Goal: Feedback & Contribution: Submit feedback/report problem

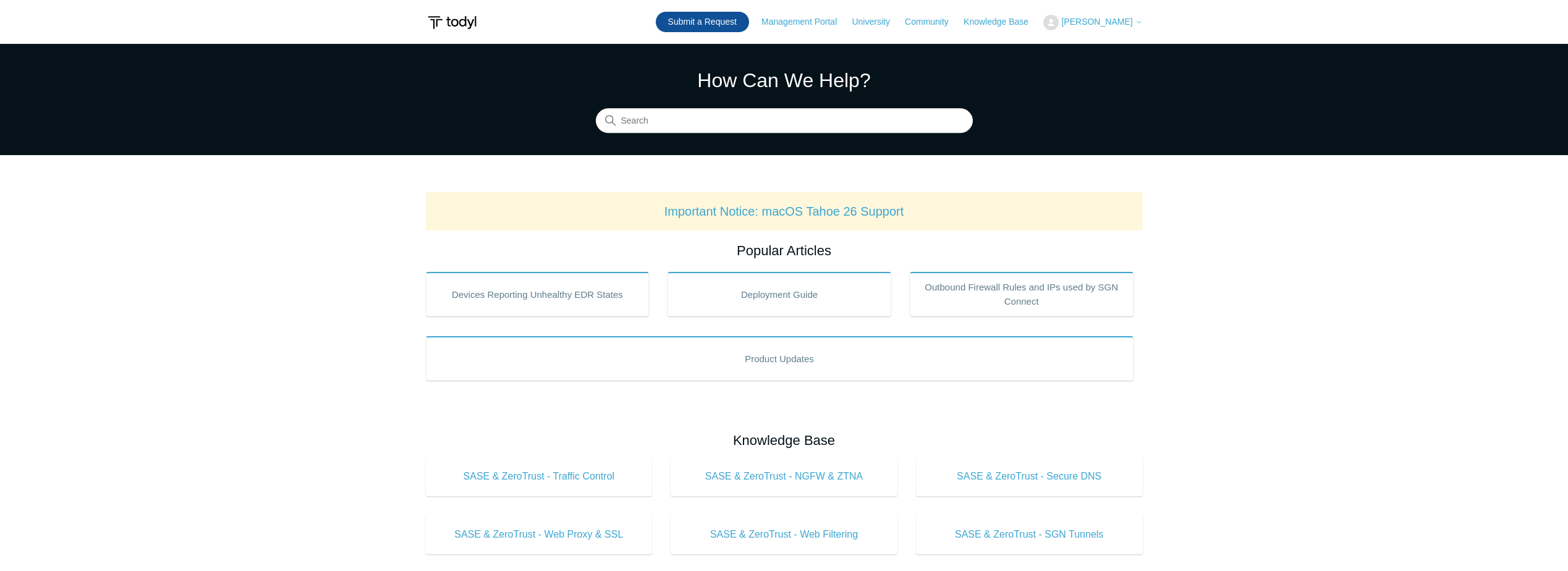
click at [698, 26] on link "Submit a Request" at bounding box center [702, 22] width 93 height 21
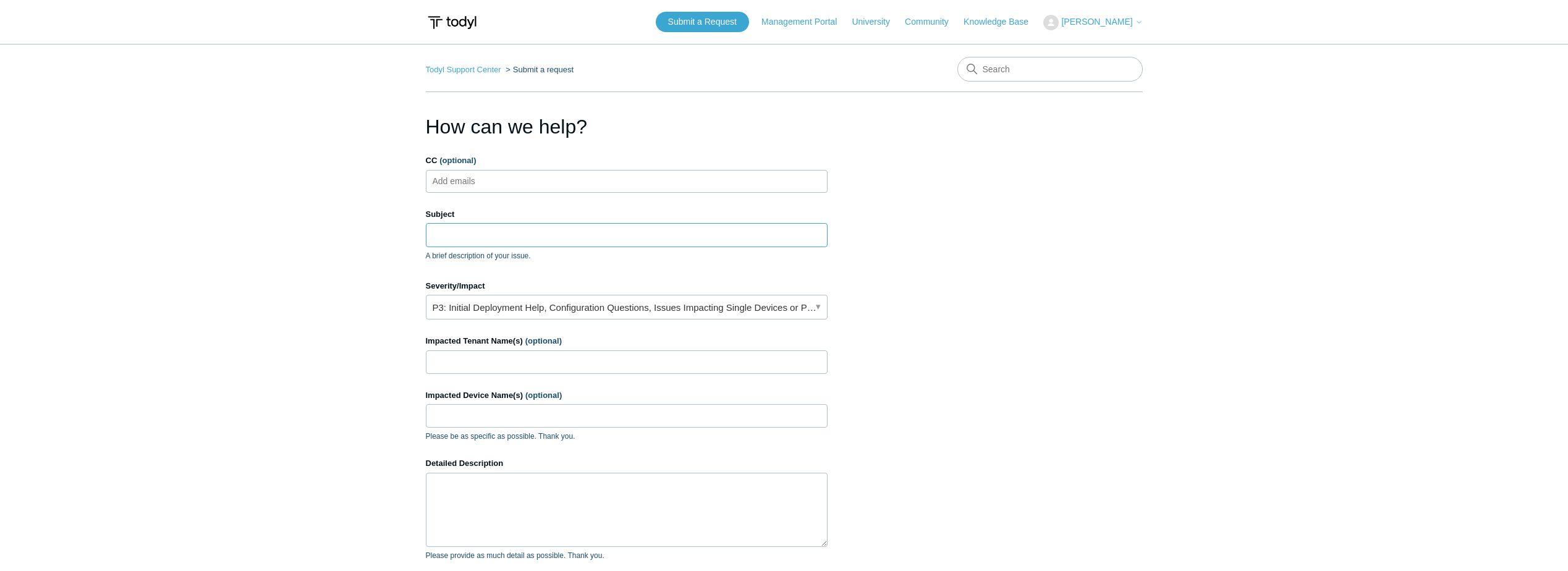
click at [541, 236] on input "Subject" at bounding box center [626, 234] width 402 height 23
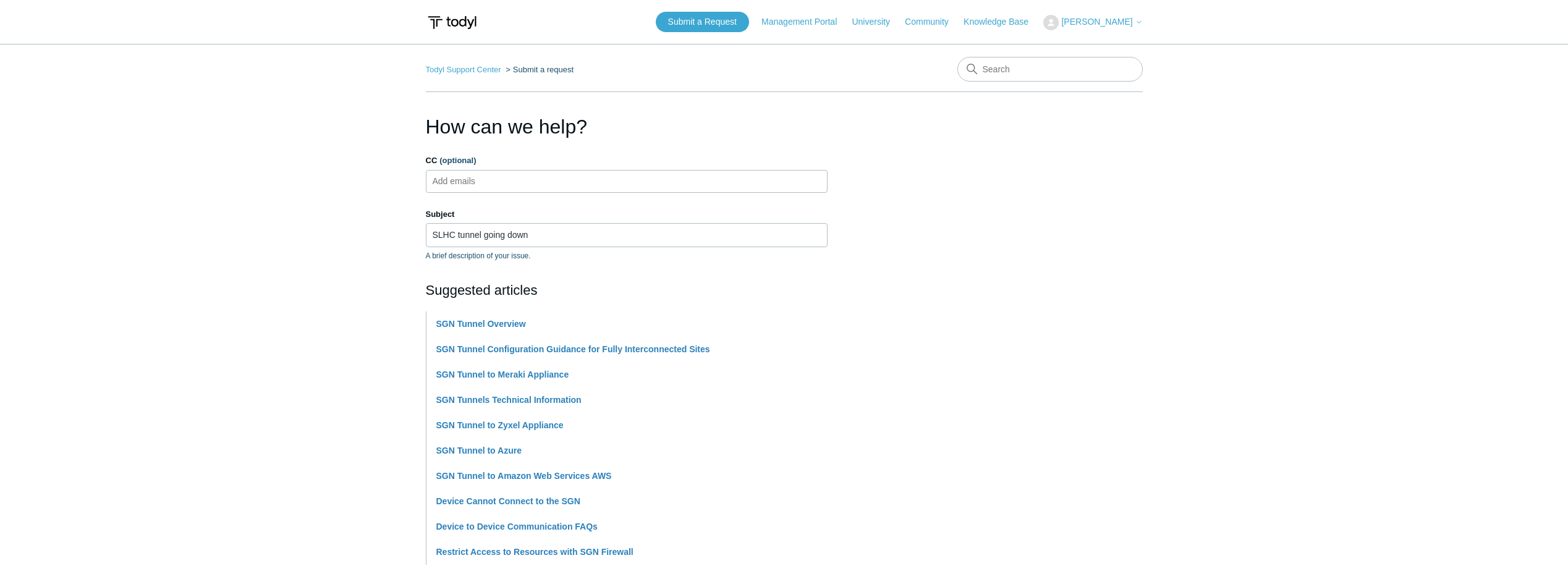
click at [379, 295] on main "Todyl Support Center Submit a request How can we help? CC (optional) Add emails…" at bounding box center [784, 513] width 1568 height 938
click at [554, 238] on input "SLHC tunnel going down" at bounding box center [626, 234] width 402 height 23
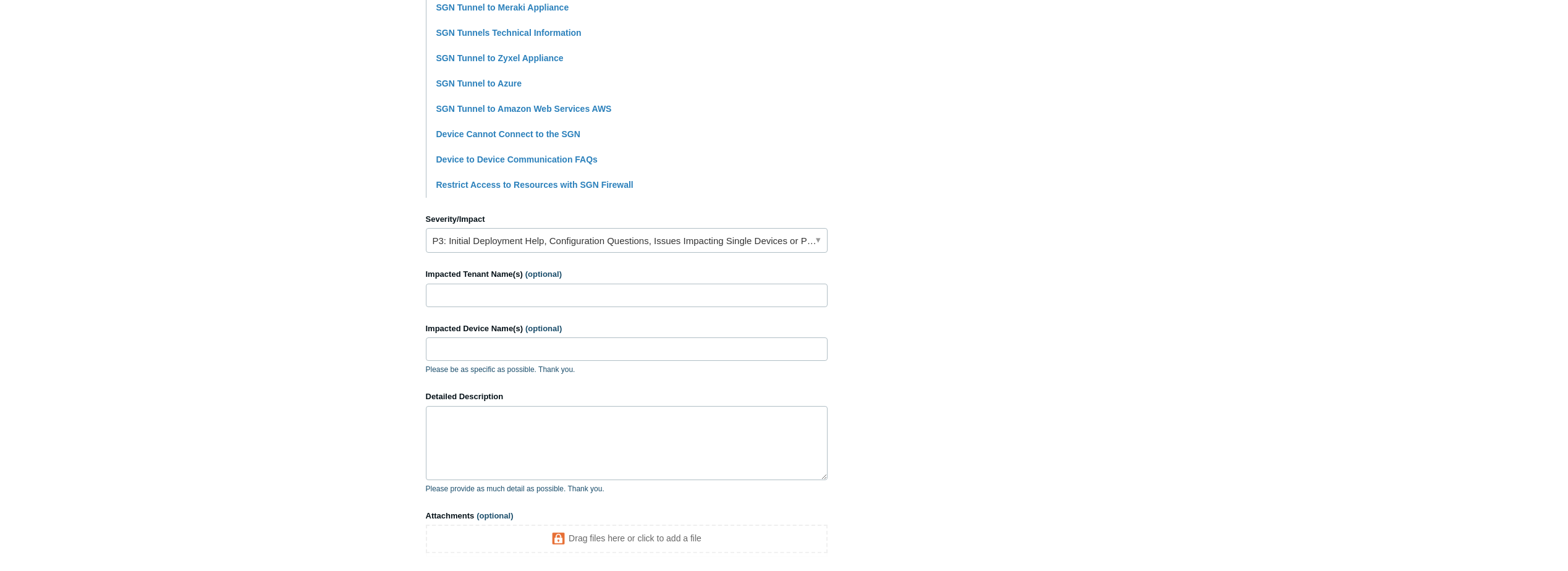
scroll to position [371, 0]
type input "SLHC tunnel going down regularly"
click at [488, 294] on input "Impacted Tenant Name(s) (optional)" at bounding box center [626, 291] width 402 height 23
type input "Revenue Enterprises"
click at [504, 233] on link "P3: Initial Deployment Help, Configuration Questions, Issues Impacting Single D…" at bounding box center [626, 236] width 402 height 25
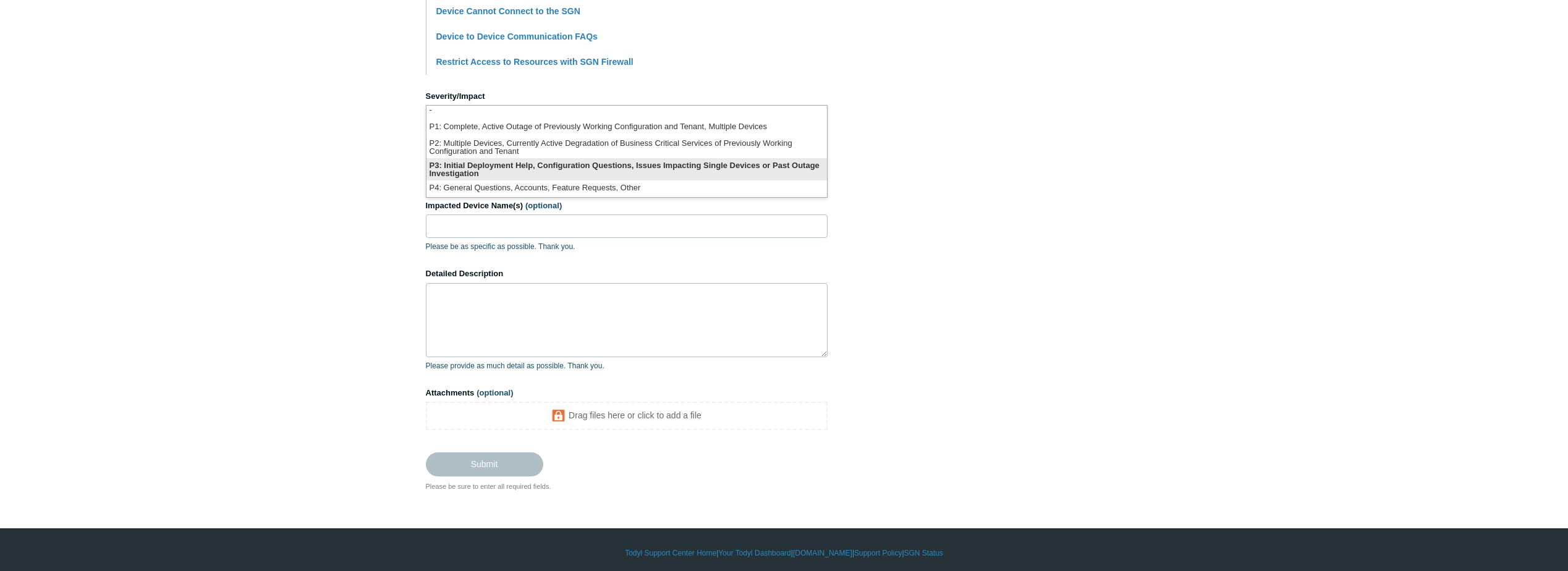
scroll to position [496, 0]
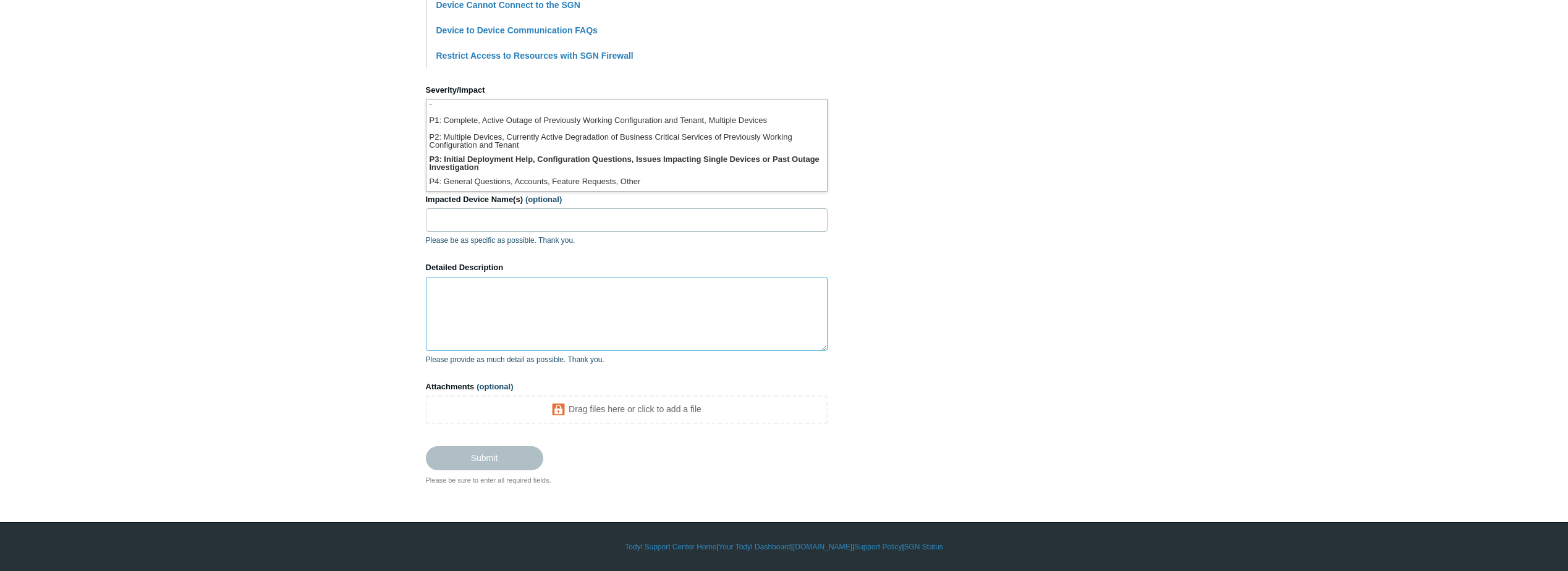
click at [654, 294] on textarea "Detailed Description" at bounding box center [626, 314] width 402 height 74
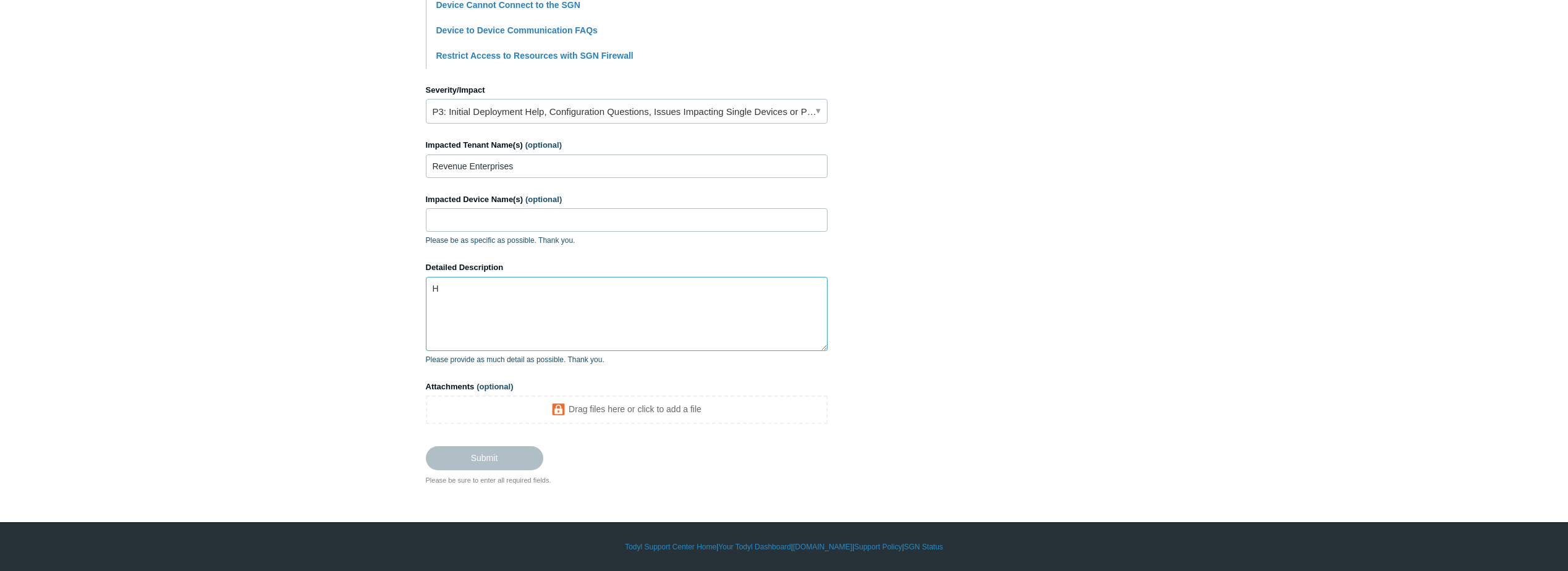
scroll to position [482, 0]
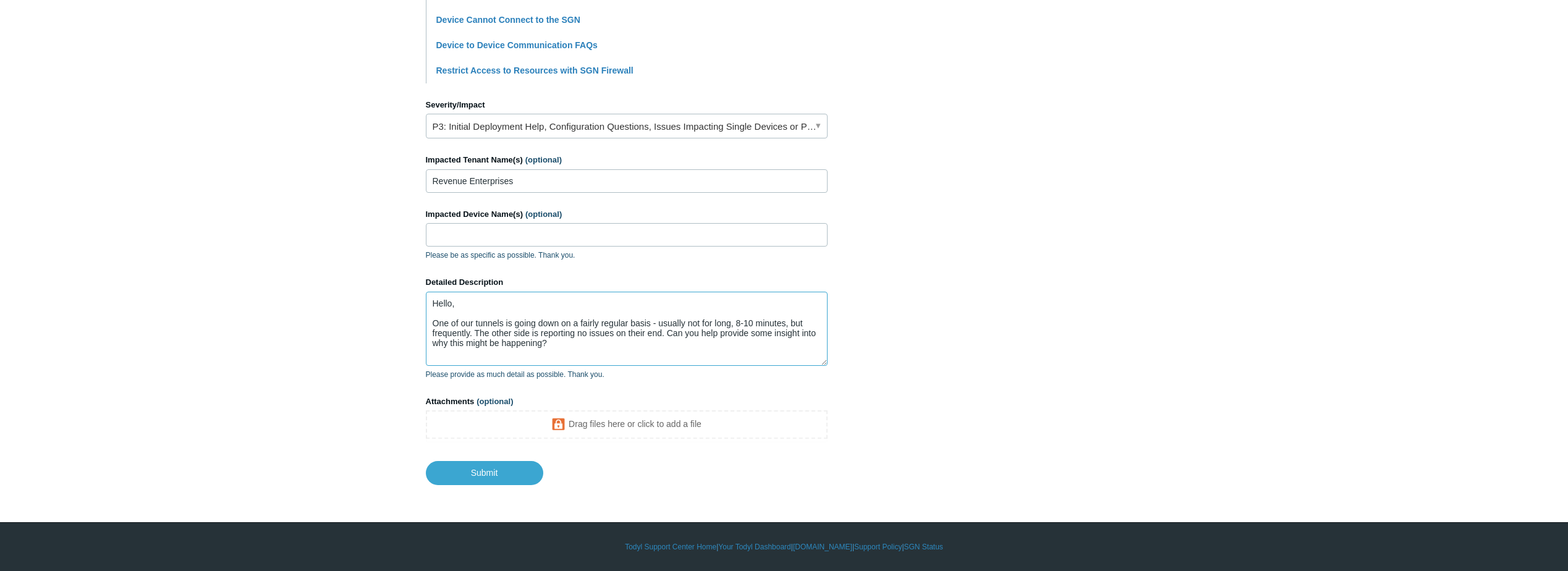
click at [504, 322] on textarea "Hello, One of our tunnels is going down on a fairly regular basis - usually not…" at bounding box center [626, 328] width 402 height 74
click at [697, 323] on textarea "Hello, One of our tunnels - SLHC - is going down on a fairly regular basis - us…" at bounding box center [626, 328] width 402 height 74
click at [769, 323] on textarea "Hello, One of our tunnels - SLHC - is going down on a fairly regular basis; usu…" at bounding box center [626, 328] width 402 height 74
click at [464, 335] on textarea "Hello, One of our tunnels - SLHC - is going down on a fairly regular basis; usu…" at bounding box center [626, 328] width 402 height 74
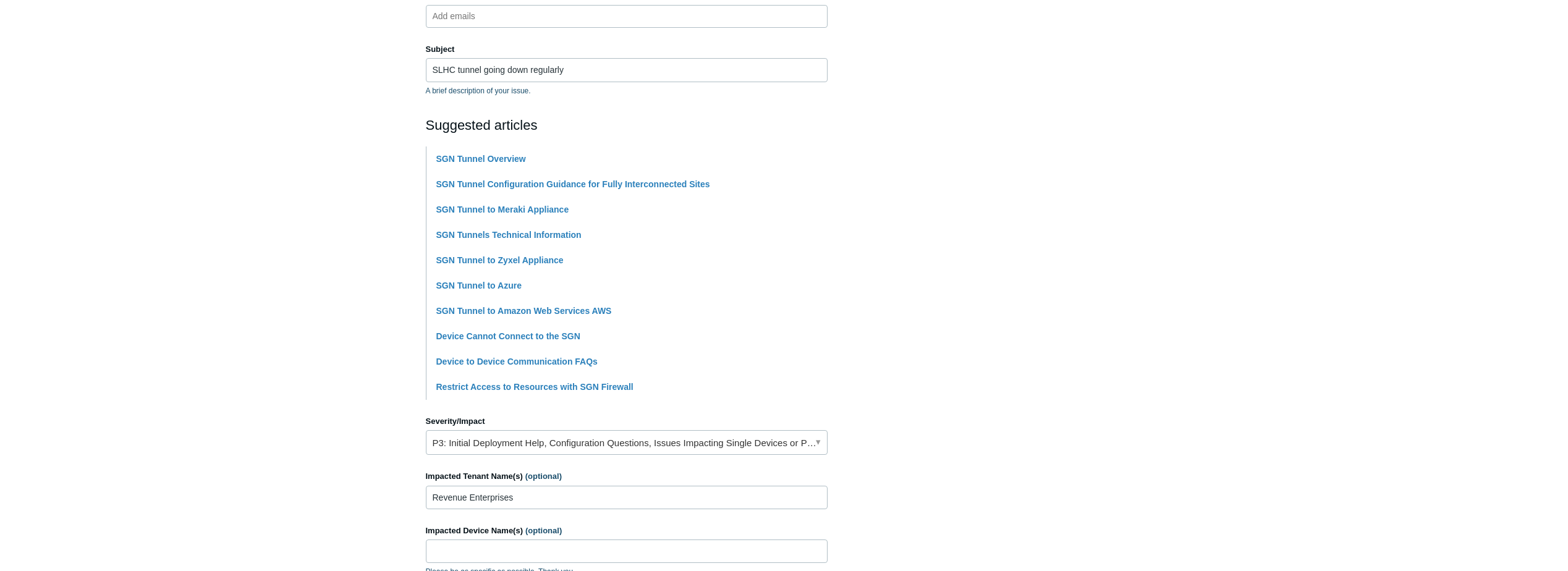
scroll to position [234, 0]
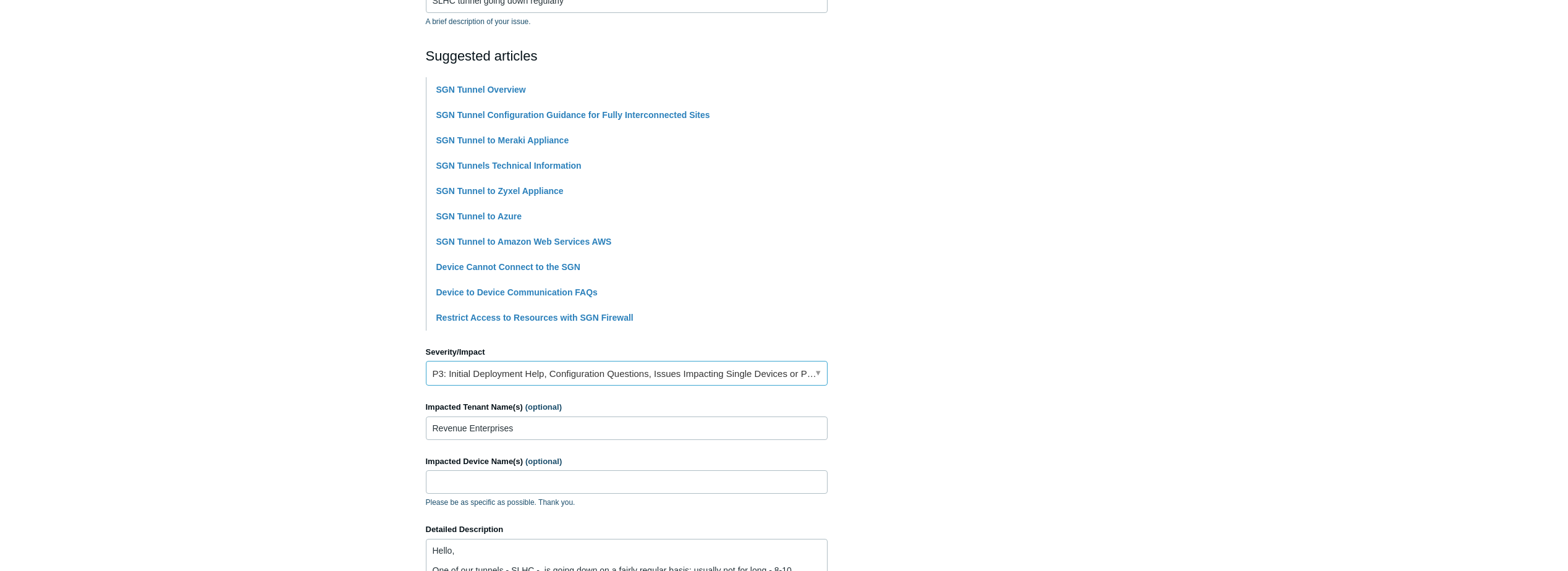
click at [644, 373] on link "P3: Initial Deployment Help, Configuration Questions, Issues Impacting Single D…" at bounding box center [626, 373] width 402 height 25
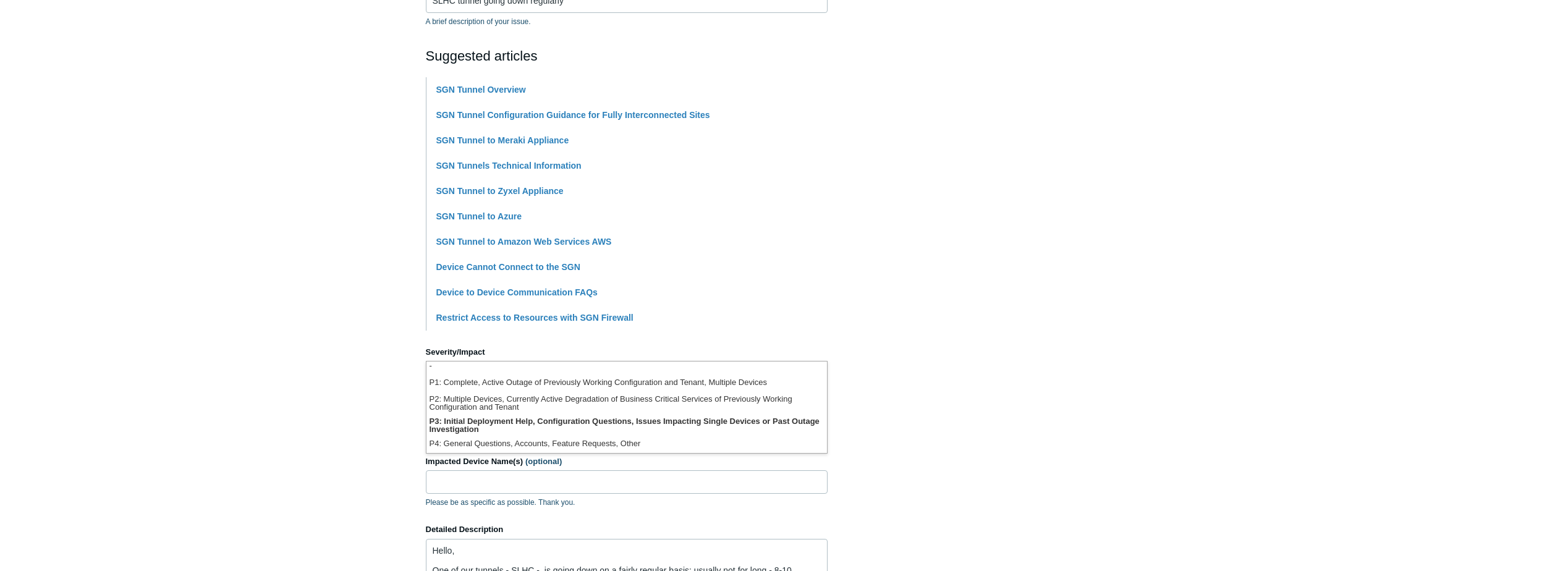
scroll to position [0, 0]
click at [545, 405] on li "P2: Multiple Devices, Currently Active Degradation of Business Critical Service…" at bounding box center [626, 406] width 400 height 22
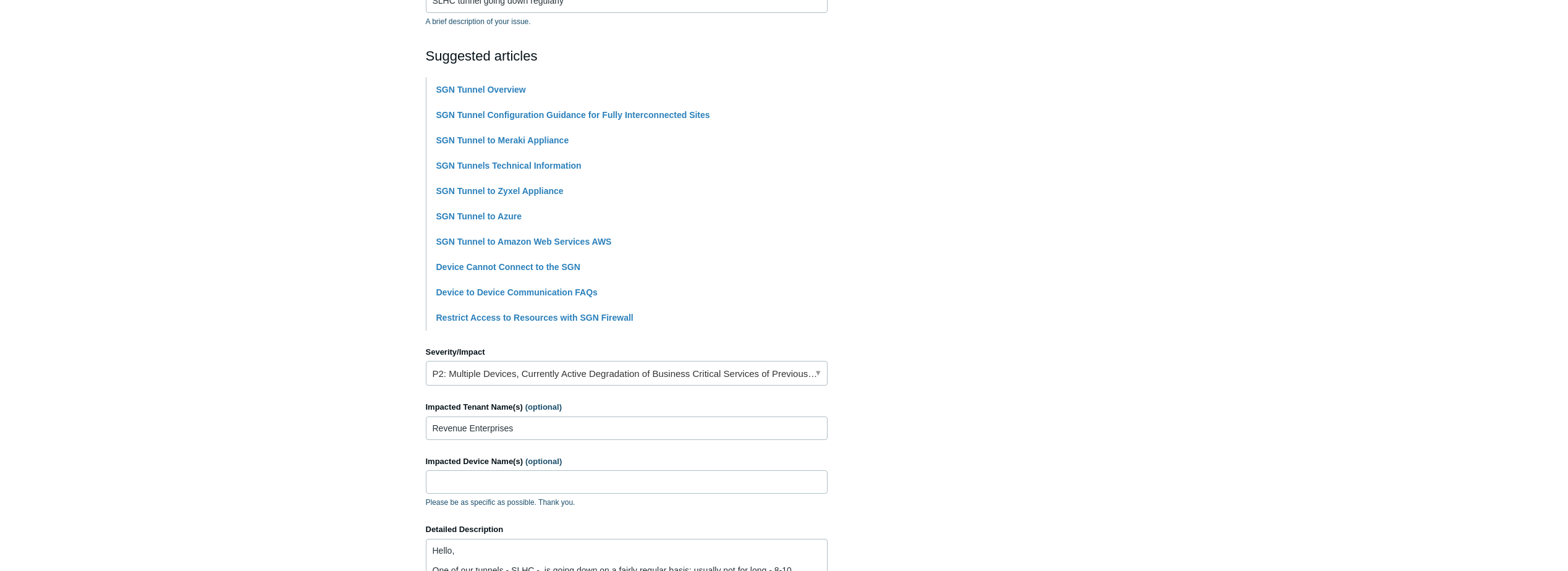
click at [389, 392] on main "Todyl Support Center Submit a request How can we help? CC (optional) Add emails…" at bounding box center [784, 271] width 1568 height 922
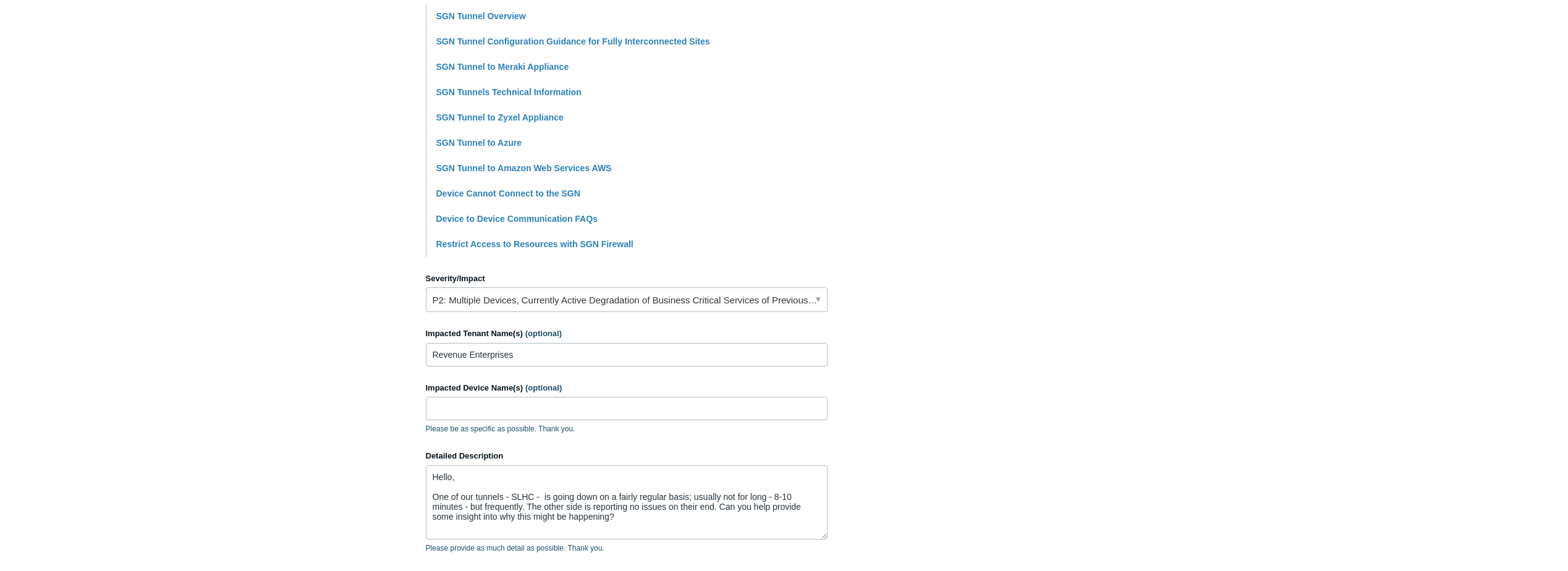
scroll to position [482, 0]
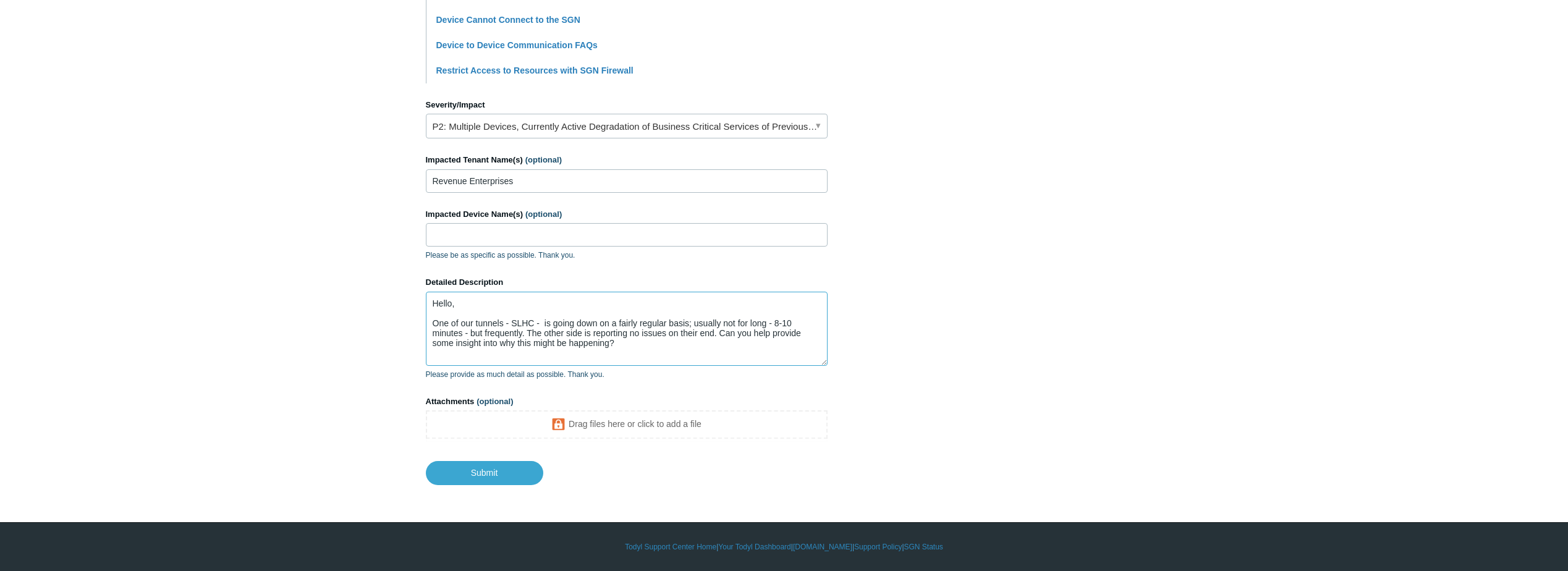
click at [609, 344] on textarea "Hello, One of our tunnels - SLHC - is going down on a fairly regular basis; usu…" at bounding box center [626, 328] width 402 height 74
type textarea "Hello, One of our tunnels - SLHC - is going down on a fairly regular basis; usu…"
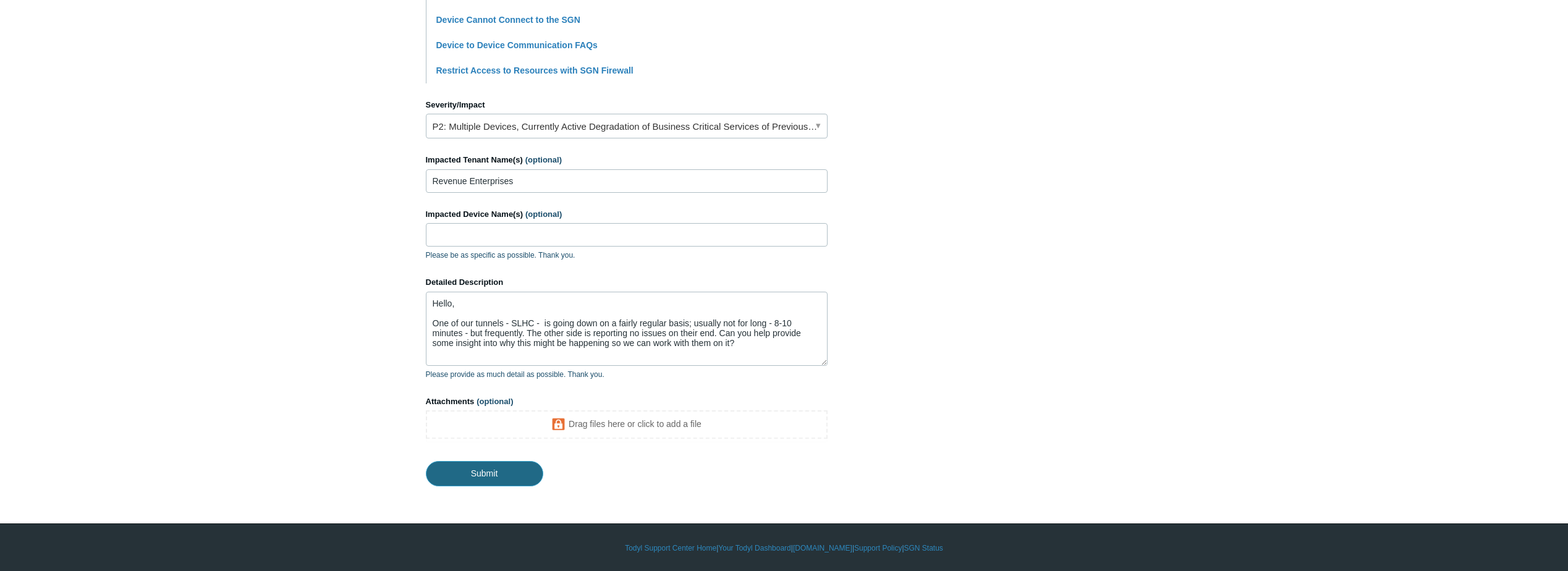
click at [522, 466] on input "Submit" at bounding box center [484, 473] width 117 height 25
